Goal: Navigation & Orientation: Find specific page/section

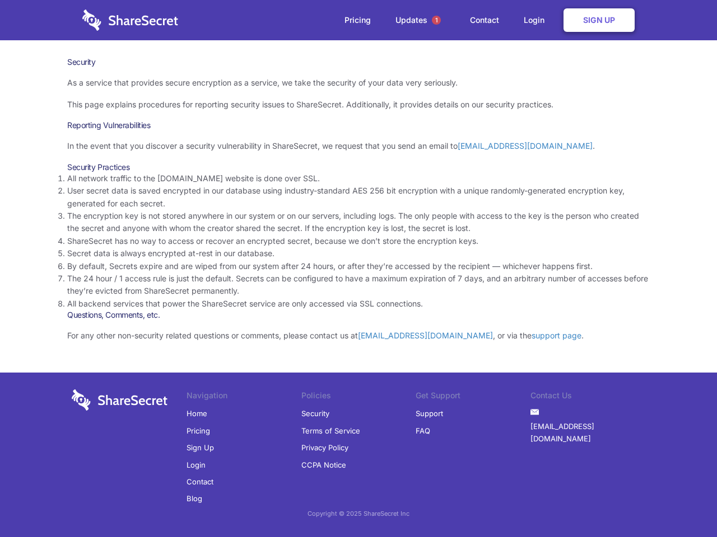
click at [358, 269] on li "By default, Secrets expire and are wiped from our system after 24 hours, or aft…" at bounding box center [358, 266] width 582 height 12
click at [436, 20] on span "1" at bounding box center [436, 20] width 9 height 9
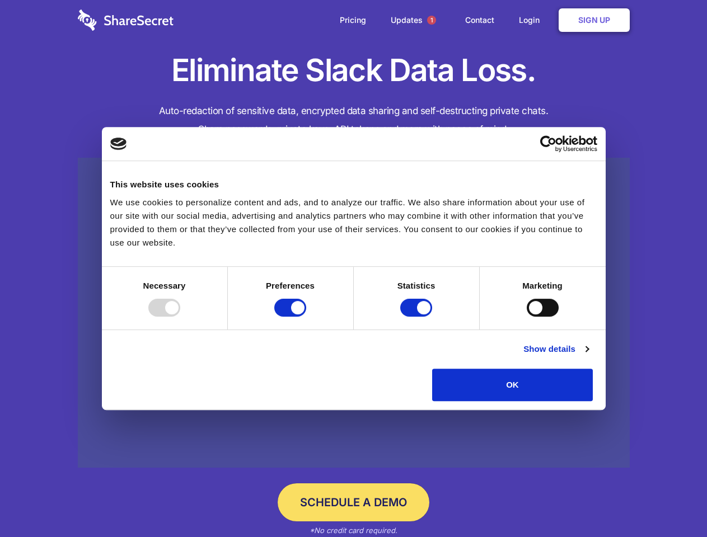
click at [180, 317] on div at bounding box center [164, 308] width 32 height 18
click at [306, 317] on input "Preferences" at bounding box center [290, 308] width 32 height 18
click at [418, 317] on input "Statistics" at bounding box center [416, 308] width 32 height 18
checkbox input "false"
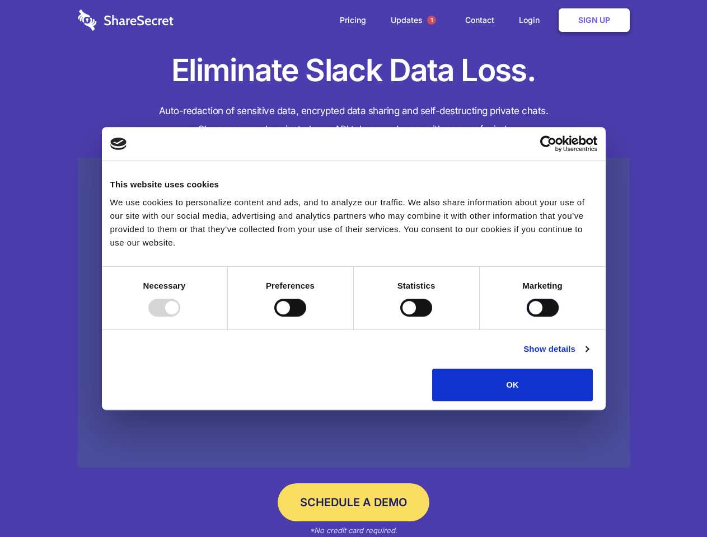
click at [527, 317] on input "Marketing" at bounding box center [543, 308] width 32 height 18
checkbox input "true"
click at [588, 356] on link "Show details" at bounding box center [555, 349] width 65 height 13
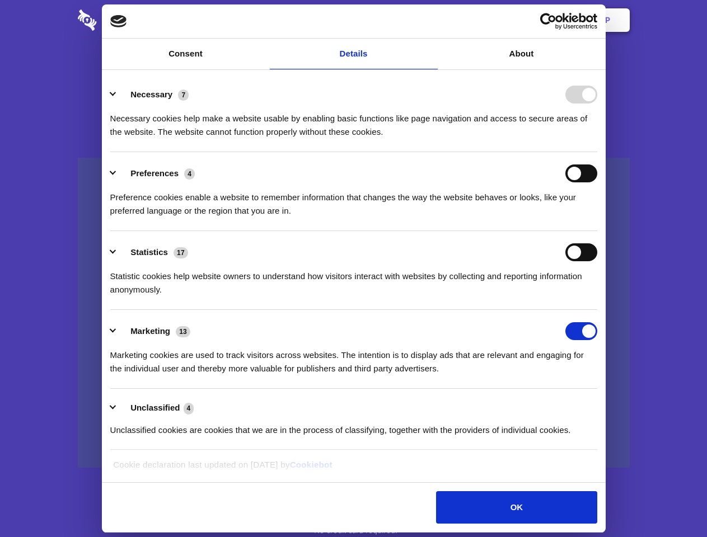
click at [619, 405] on body "Consent Details [#IABV2SETTINGS#] About This website uses cookies We use cookie…" at bounding box center [353, 268] width 707 height 537
click at [431, 20] on span "1" at bounding box center [431, 20] width 9 height 9
